Goal: Use online tool/utility: Utilize a website feature to perform a specific function

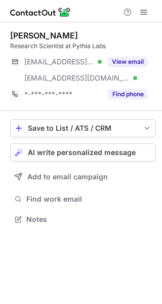
scroll to position [213, 162]
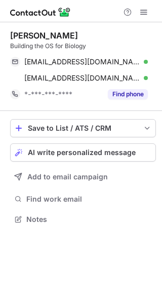
scroll to position [213, 162]
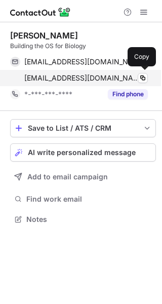
scroll to position [213, 162]
click at [142, 79] on span at bounding box center [143, 78] width 8 height 8
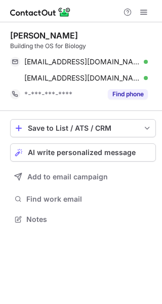
scroll to position [213, 162]
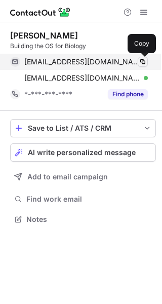
click at [145, 58] on span at bounding box center [143, 62] width 8 height 8
